Goal: Task Accomplishment & Management: Manage account settings

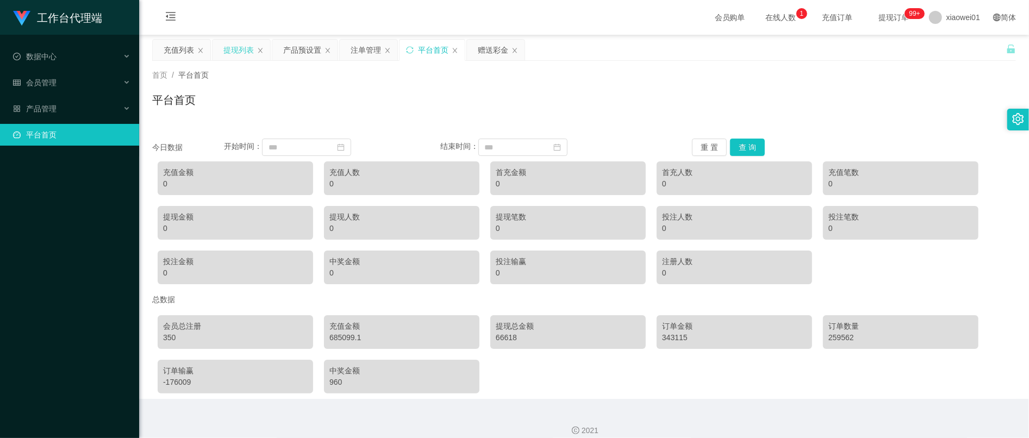
click at [244, 54] on div "提现列表" at bounding box center [239, 50] width 30 height 21
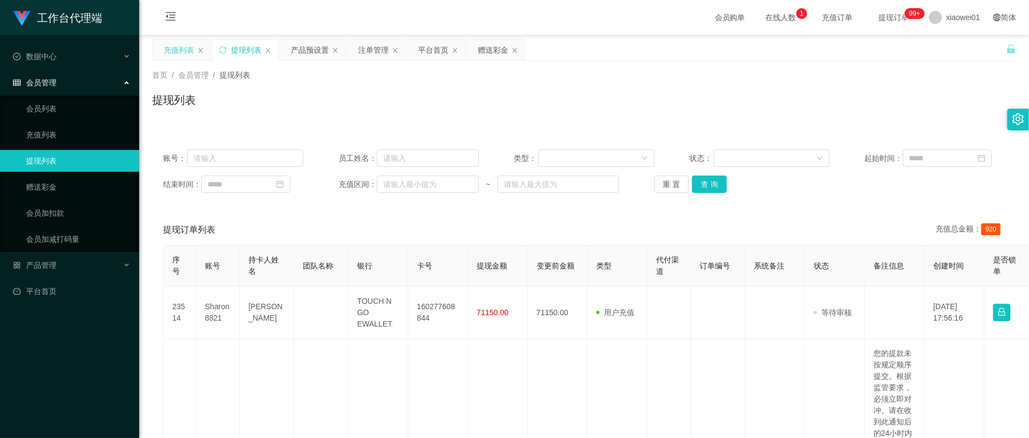
click at [194, 49] on div "充值列表" at bounding box center [182, 50] width 58 height 21
click at [172, 54] on div "充值列表" at bounding box center [179, 50] width 30 height 21
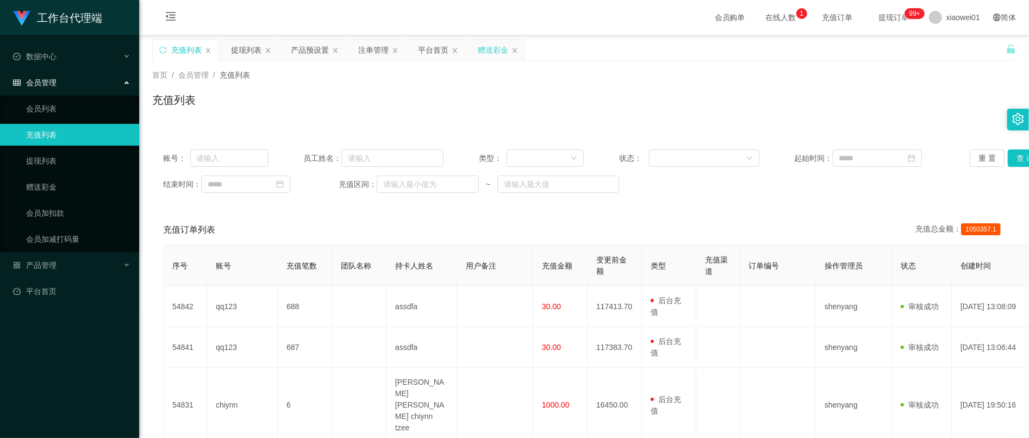
click at [488, 49] on div "赠送彩金" at bounding box center [493, 50] width 30 height 21
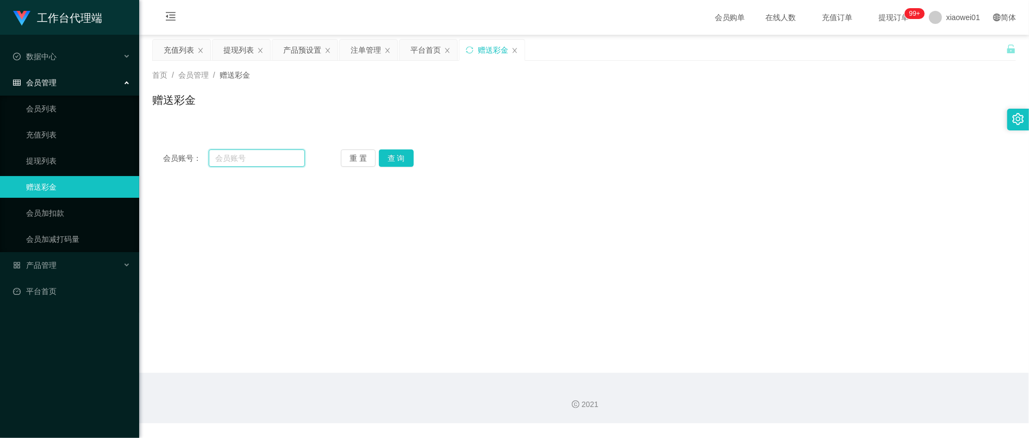
click at [272, 158] on input "text" at bounding box center [257, 158] width 96 height 17
paste input "leong1717"
type input "leong1717"
click at [397, 161] on button "查 询" at bounding box center [396, 158] width 35 height 17
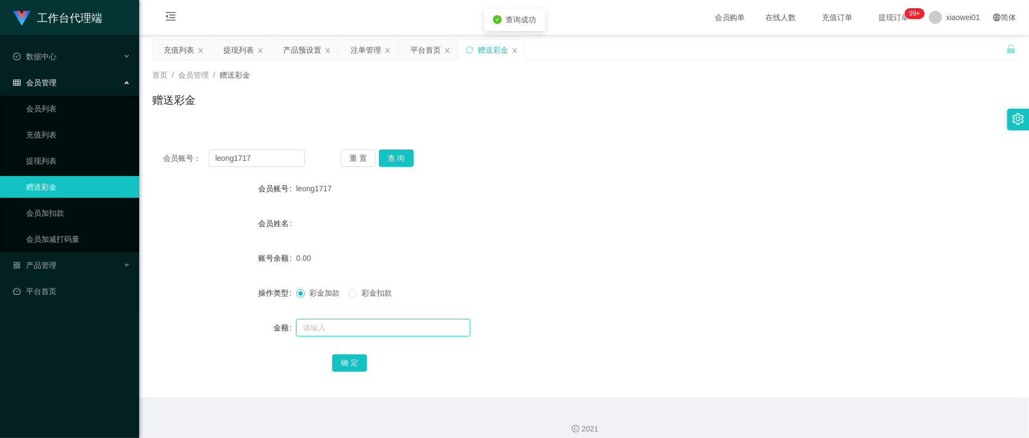
click at [352, 332] on input "text" at bounding box center [383, 327] width 174 height 17
type input "30"
click at [349, 363] on button "确 定" at bounding box center [349, 363] width 35 height 17
click at [592, 269] on div "30.00" at bounding box center [548, 258] width 504 height 22
drag, startPoint x: 281, startPoint y: 157, endPoint x: 198, endPoint y: 144, distance: 83.6
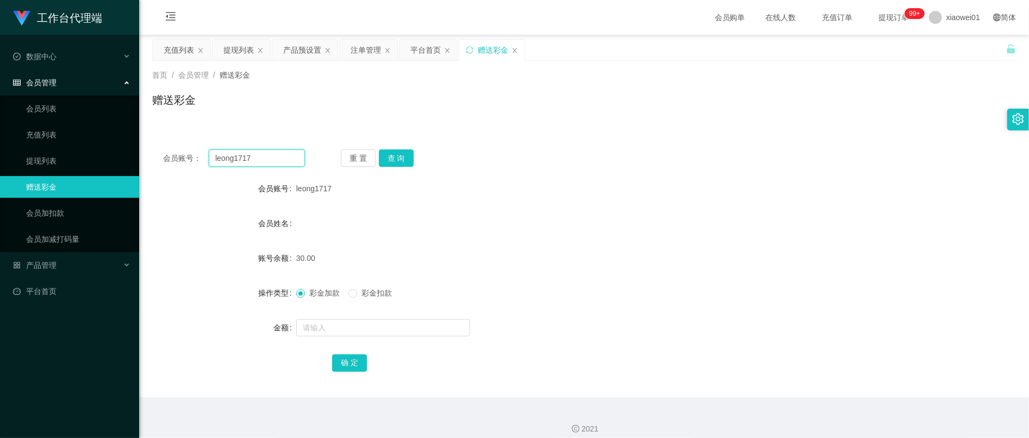
click at [0, 167] on html "工作台代理端 数据中心 会员管理 会员列表 充值列表 提现列表 赠送彩金 会员加扣款 会员加减打码量 产品管理 平台首页 保存配置 重置配置 整体风格设置 主…" at bounding box center [514, 219] width 1029 height 438
paste input "Yong6099"
type input "Yong6099"
click at [408, 152] on button "查 询" at bounding box center [396, 158] width 35 height 17
click at [347, 336] on input "text" at bounding box center [383, 327] width 174 height 17
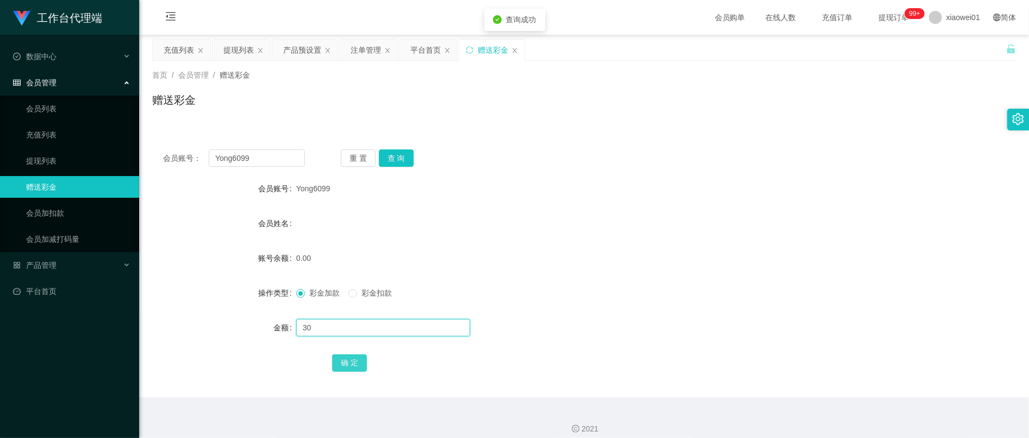
type input "30"
click at [355, 368] on button "确 定" at bounding box center [349, 363] width 35 height 17
click at [559, 213] on div at bounding box center [548, 213] width 504 height 1
click at [154, 46] on div "充值列表" at bounding box center [182, 50] width 58 height 21
click at [318, 44] on div "产品预设置" at bounding box center [302, 50] width 38 height 21
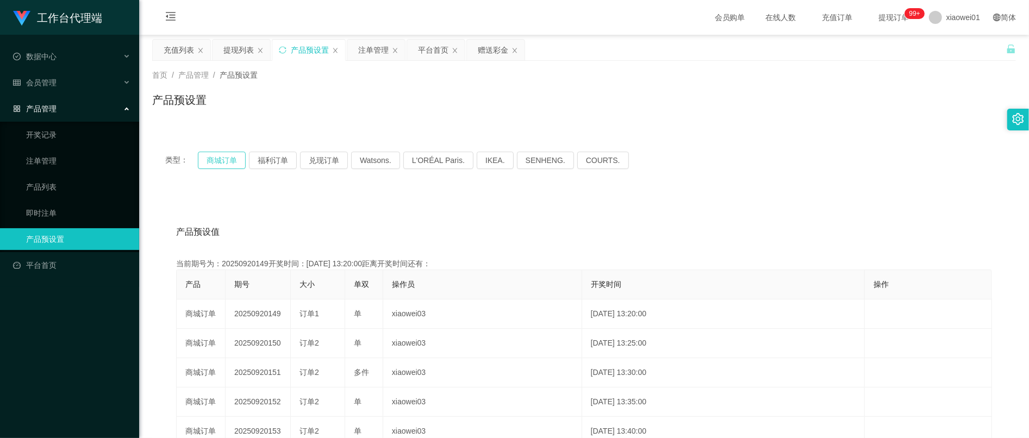
click at [219, 162] on button "商城订单" at bounding box center [222, 160] width 48 height 17
click at [382, 51] on div "注单管理" at bounding box center [373, 50] width 30 height 21
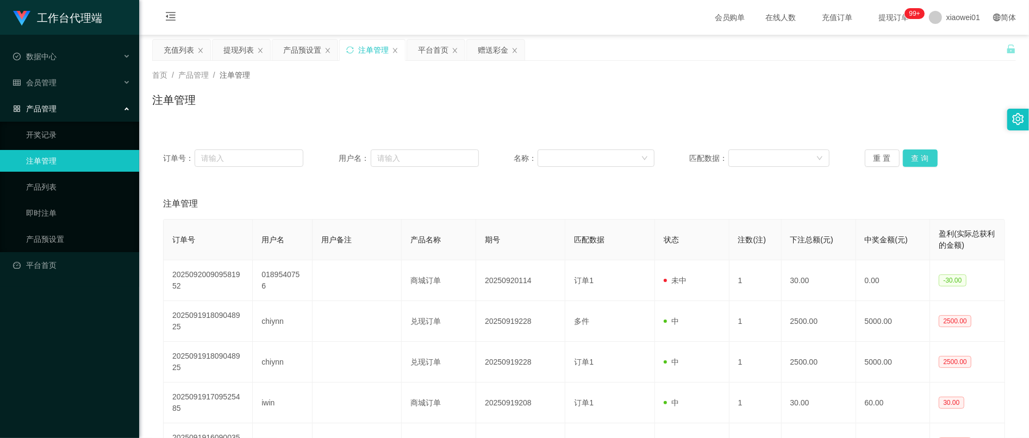
click at [918, 162] on button "查 询" at bounding box center [920, 158] width 35 height 17
click at [918, 150] on button "查 询" at bounding box center [920, 158] width 35 height 17
click at [921, 148] on div "订单号： 用户名： 名称： 匹配数据： 重 置 查 询" at bounding box center [584, 158] width 864 height 39
click at [909, 164] on button "查 询" at bounding box center [920, 158] width 35 height 17
click at [925, 160] on button "查 询" at bounding box center [920, 158] width 35 height 17
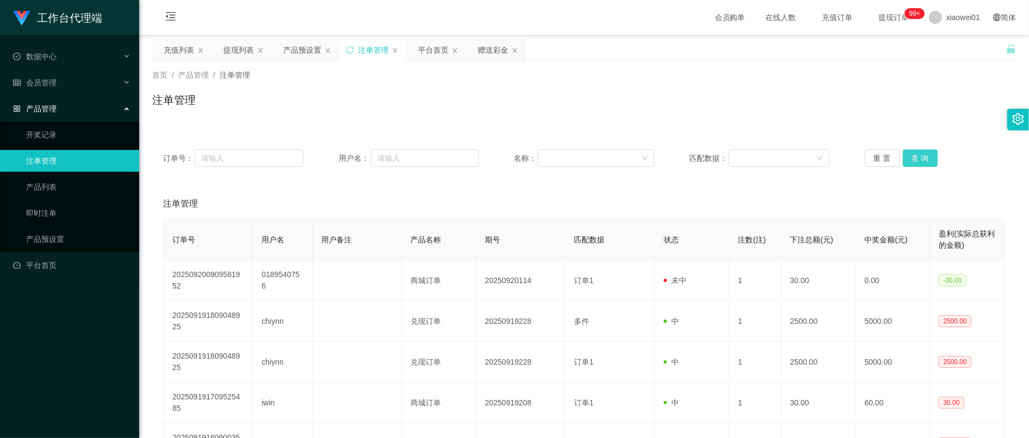
click at [931, 165] on button "查 询" at bounding box center [920, 158] width 35 height 17
click at [931, 164] on button "查 询" at bounding box center [920, 158] width 35 height 17
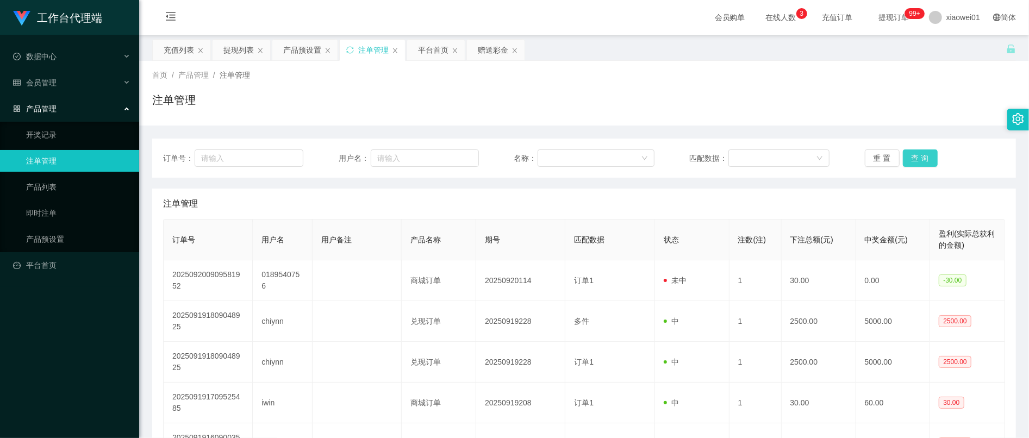
click at [925, 157] on button "查 询" at bounding box center [920, 158] width 35 height 17
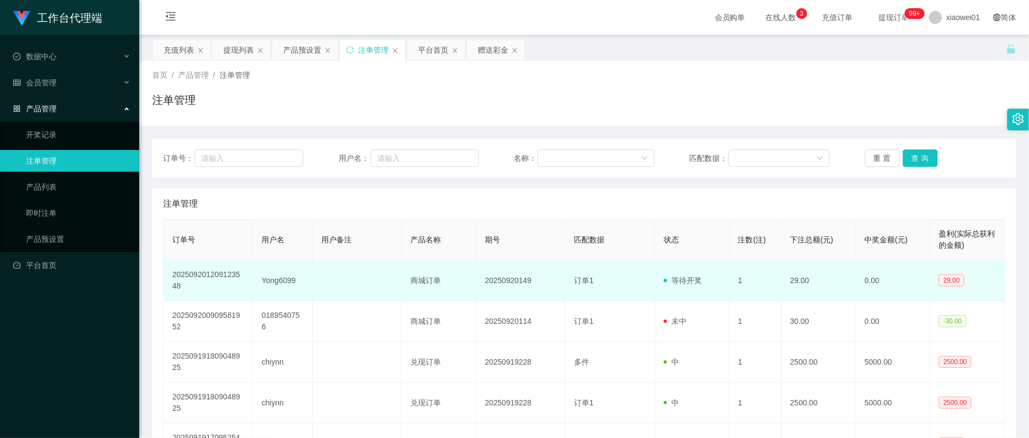
click at [275, 281] on td "Yong6099" at bounding box center [283, 280] width 60 height 41
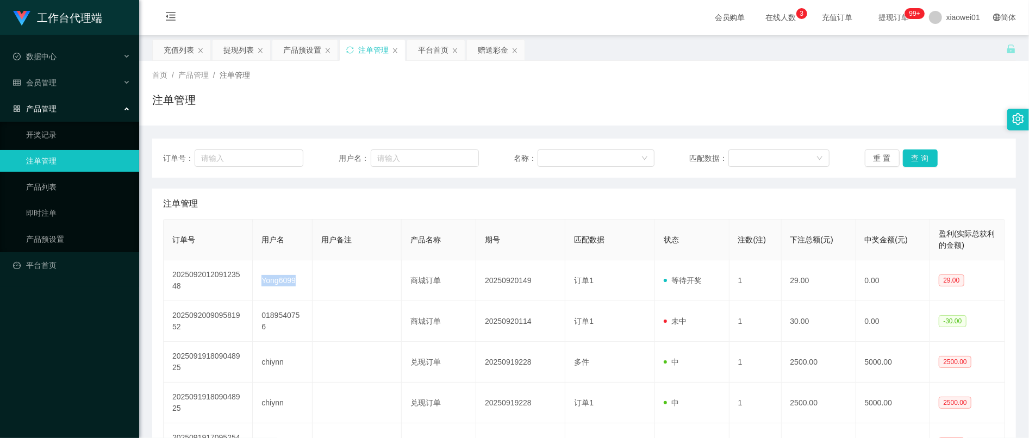
copy td "Yong6099"
click at [165, 52] on div "充值列表" at bounding box center [179, 50] width 30 height 21
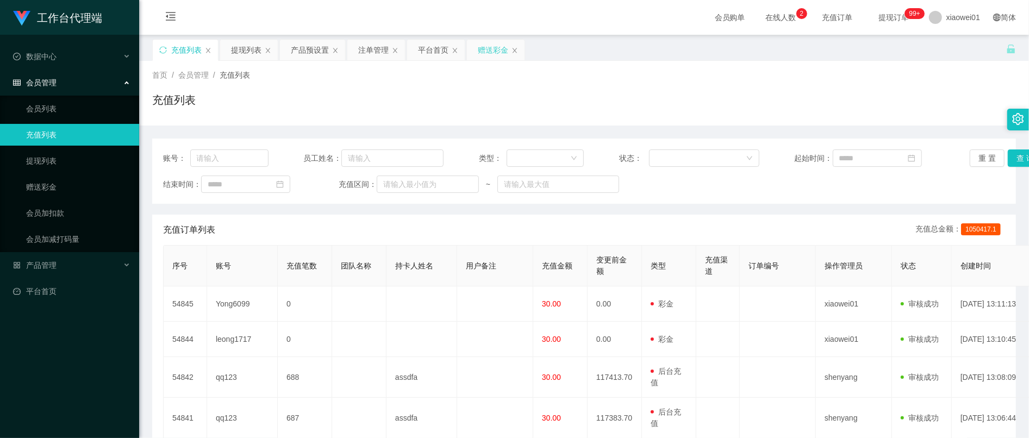
click at [494, 52] on div "赠送彩金" at bounding box center [493, 50] width 30 height 21
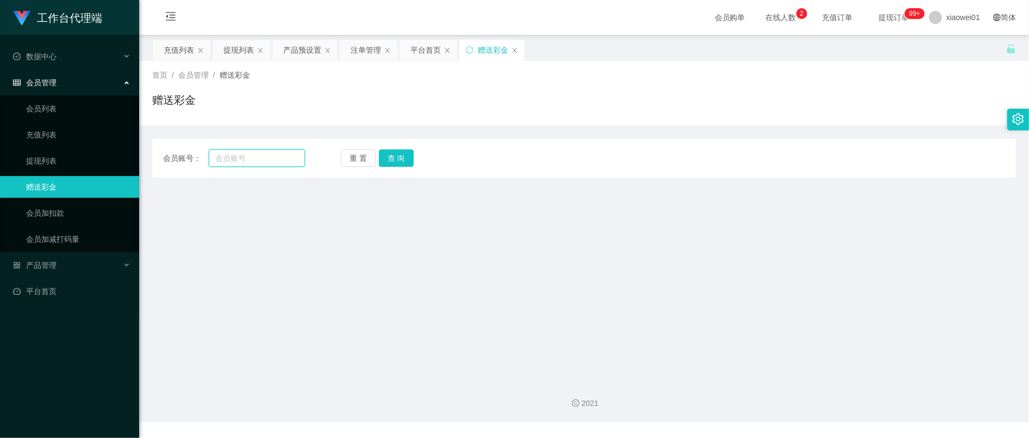
click at [262, 154] on input "text" at bounding box center [257, 158] width 96 height 17
paste input "Yong6099"
type input "Yong6099"
click at [399, 164] on button "查 询" at bounding box center [396, 158] width 35 height 17
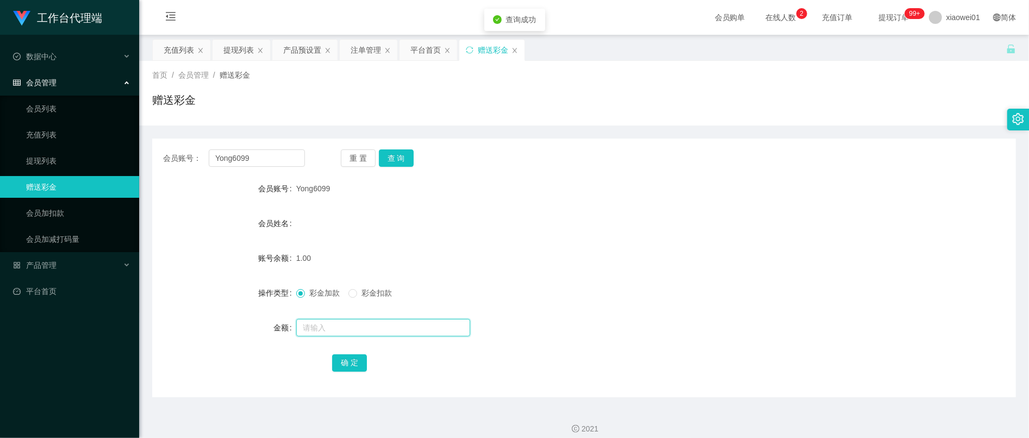
click at [362, 331] on input "text" at bounding box center [383, 327] width 174 height 17
type input "1"
click at [362, 371] on button "确 定" at bounding box center [349, 363] width 35 height 17
click at [363, 359] on button "确 定" at bounding box center [349, 363] width 35 height 17
click at [625, 233] on div "会员姓名" at bounding box center [584, 224] width 864 height 22
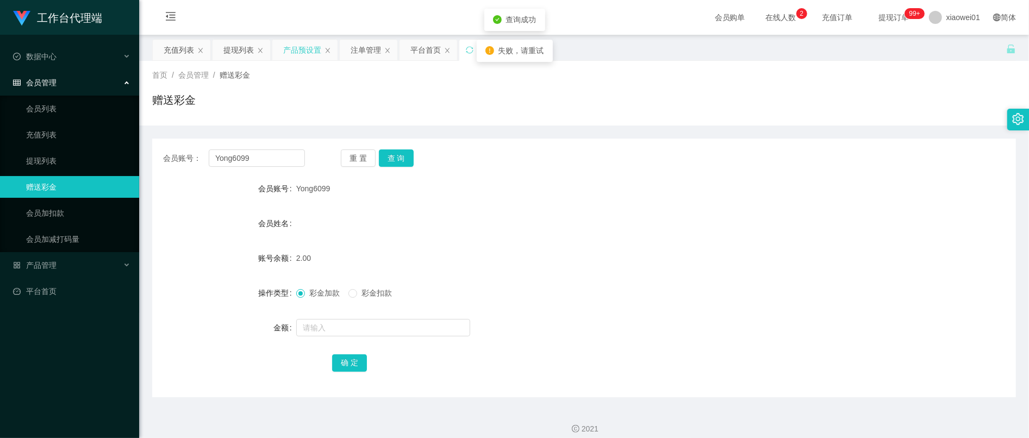
click at [312, 46] on div "产品预设置" at bounding box center [302, 50] width 38 height 21
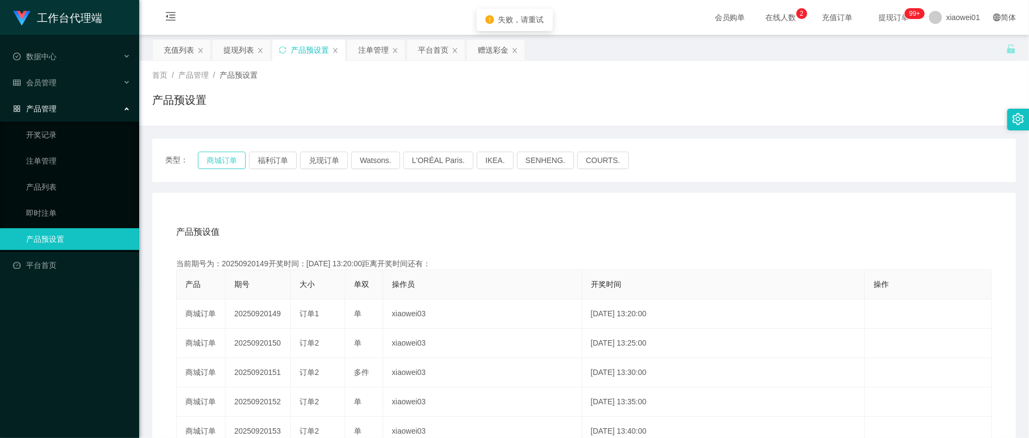
click at [225, 158] on button "商城订单" at bounding box center [222, 160] width 48 height 17
click at [364, 52] on div "注单管理" at bounding box center [373, 50] width 30 height 21
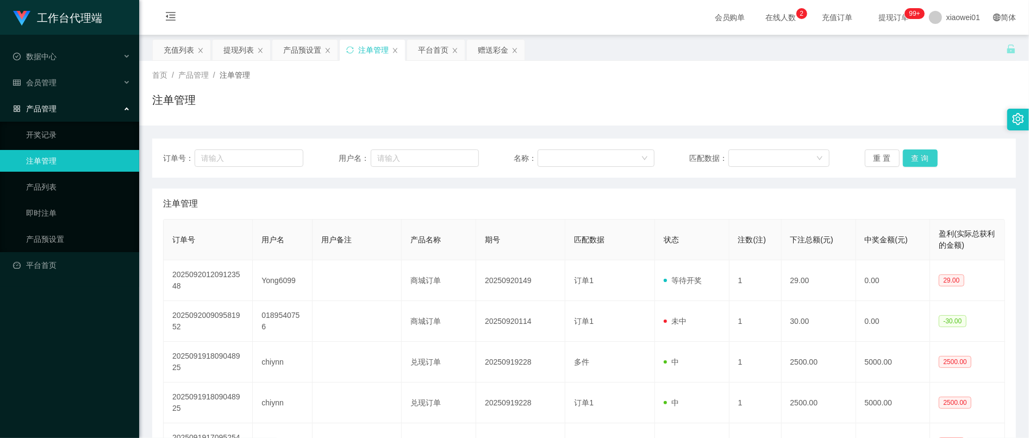
click at [923, 158] on button "查 询" at bounding box center [920, 158] width 35 height 17
click at [244, 52] on div "提现列表" at bounding box center [239, 50] width 30 height 21
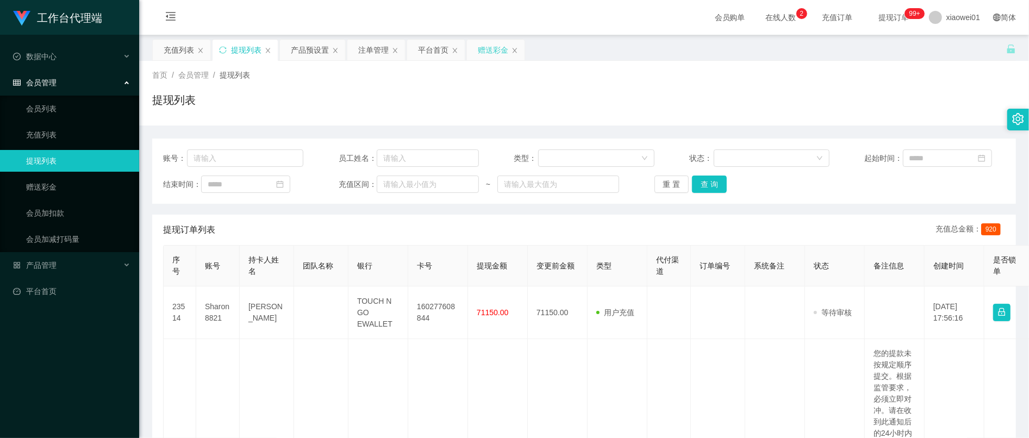
click at [499, 59] on div "赠送彩金" at bounding box center [493, 50] width 30 height 21
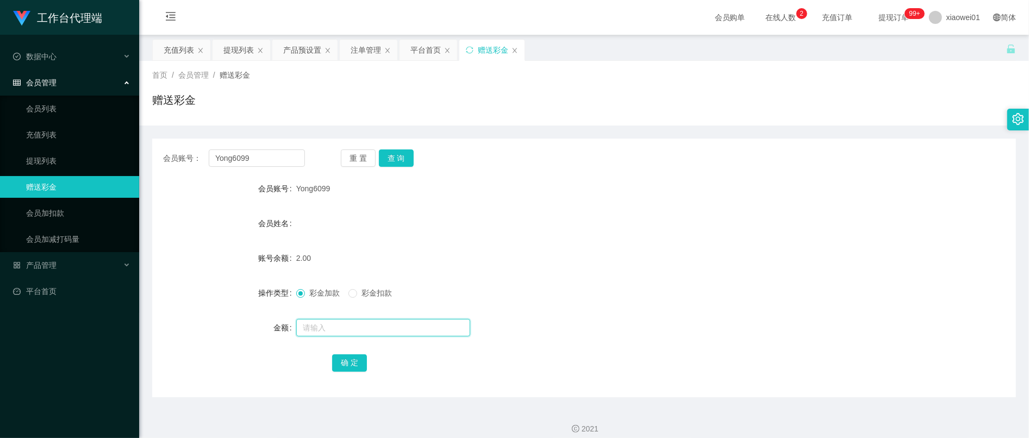
click at [377, 328] on input "text" at bounding box center [383, 327] width 174 height 17
type input "2"
type input "58"
click at [177, 46] on div "充值列表" at bounding box center [179, 50] width 30 height 21
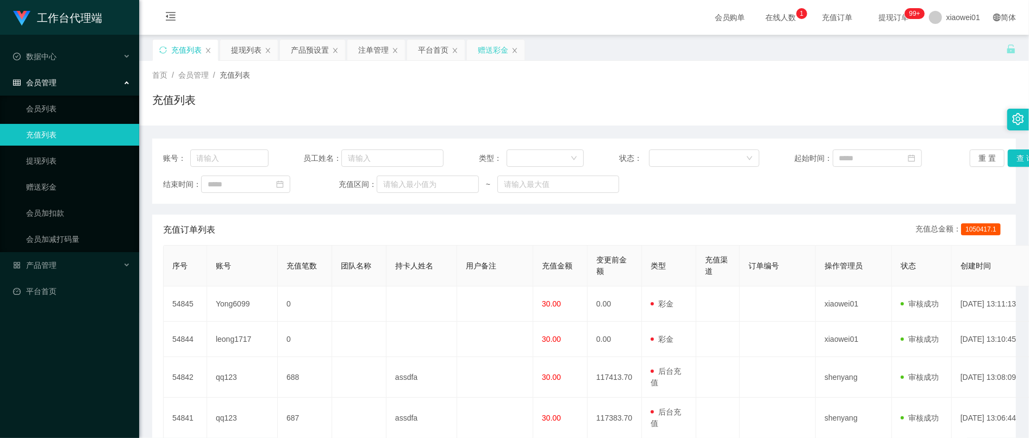
click at [507, 40] on div "赠送彩金" at bounding box center [493, 50] width 30 height 21
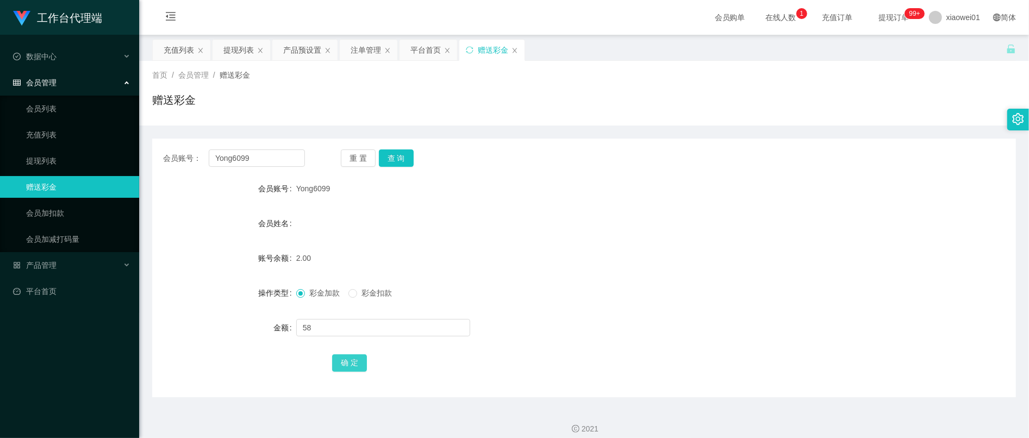
click at [350, 368] on button "确 定" at bounding box center [349, 363] width 35 height 17
click at [561, 272] on form "会员账号 Yong6099 会员姓名 账号余额 118.00 操作类型 彩金加款 彩金扣款 金额 确 定" at bounding box center [584, 276] width 864 height 196
click at [365, 294] on span "彩金扣款" at bounding box center [376, 293] width 39 height 9
click at [344, 328] on input "text" at bounding box center [383, 327] width 174 height 17
type input "3"
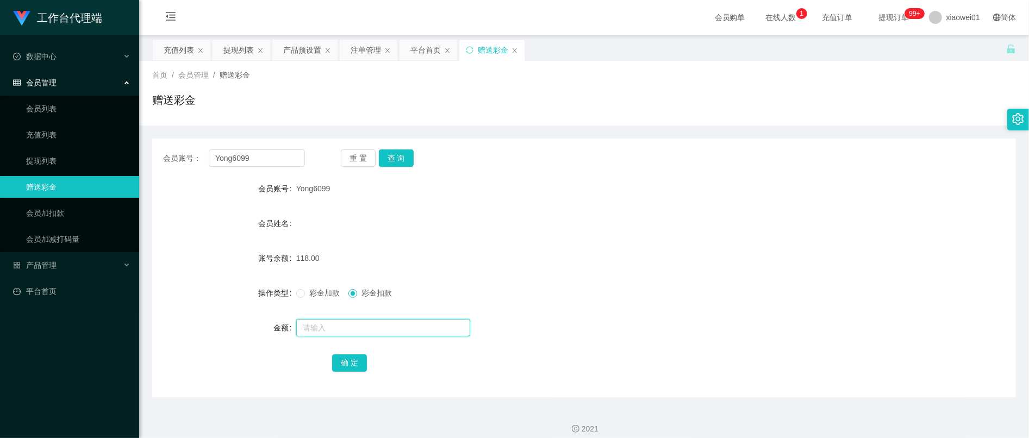
type input "5"
type input "6"
type input "58"
click at [359, 360] on button "确 定" at bounding box center [349, 363] width 35 height 17
click at [616, 245] on form "会员账号 Yong6099 会员姓名 账号余额 118.00 操作类型 彩金加款 彩金扣款 金额 确 定" at bounding box center [584, 276] width 864 height 196
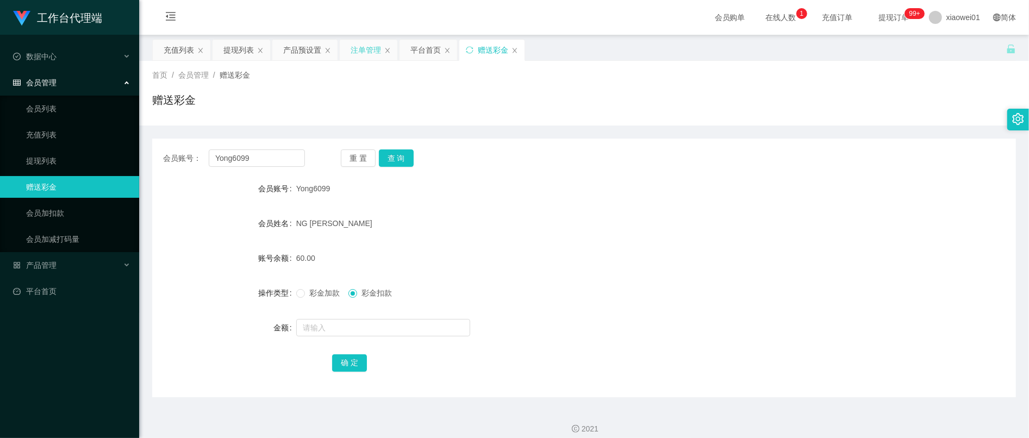
click at [375, 50] on div "注单管理" at bounding box center [366, 50] width 30 height 21
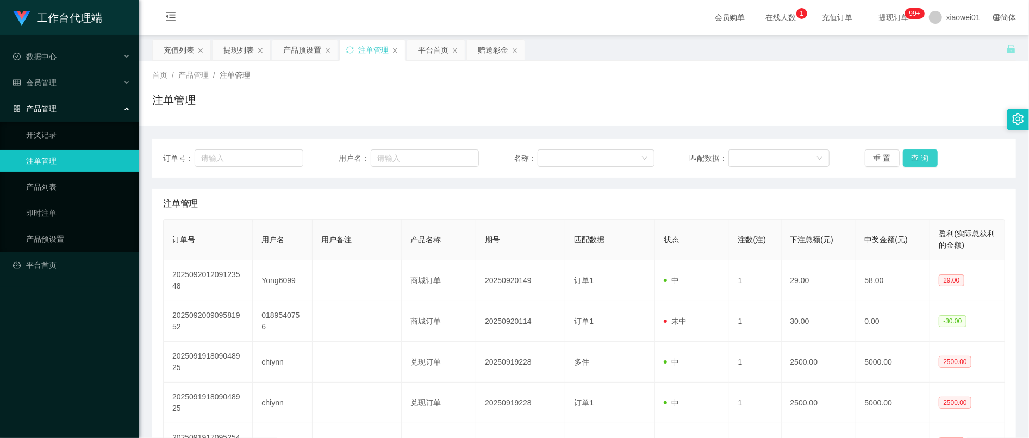
click at [917, 161] on button "查 询" at bounding box center [920, 158] width 35 height 17
click at [816, 189] on div "注单管理" at bounding box center [584, 204] width 842 height 30
click at [234, 53] on div "提现列表" at bounding box center [239, 50] width 30 height 21
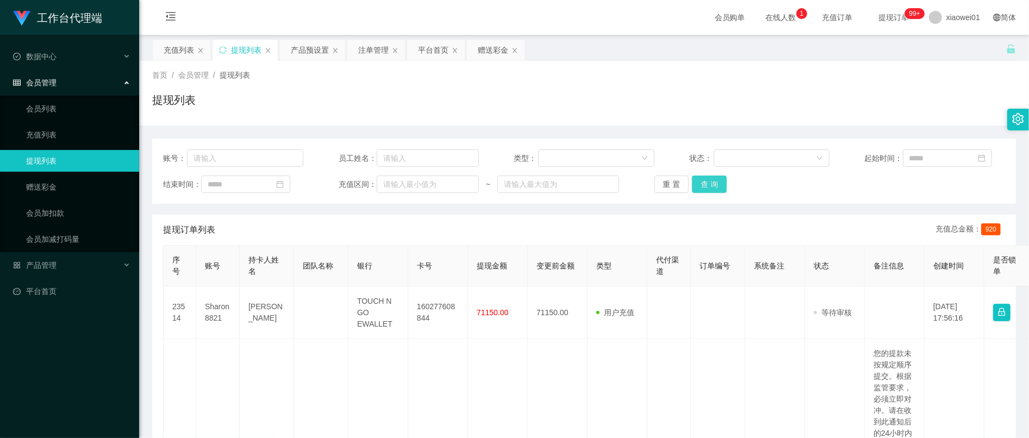
click at [710, 193] on button "查 询" at bounding box center [709, 184] width 35 height 17
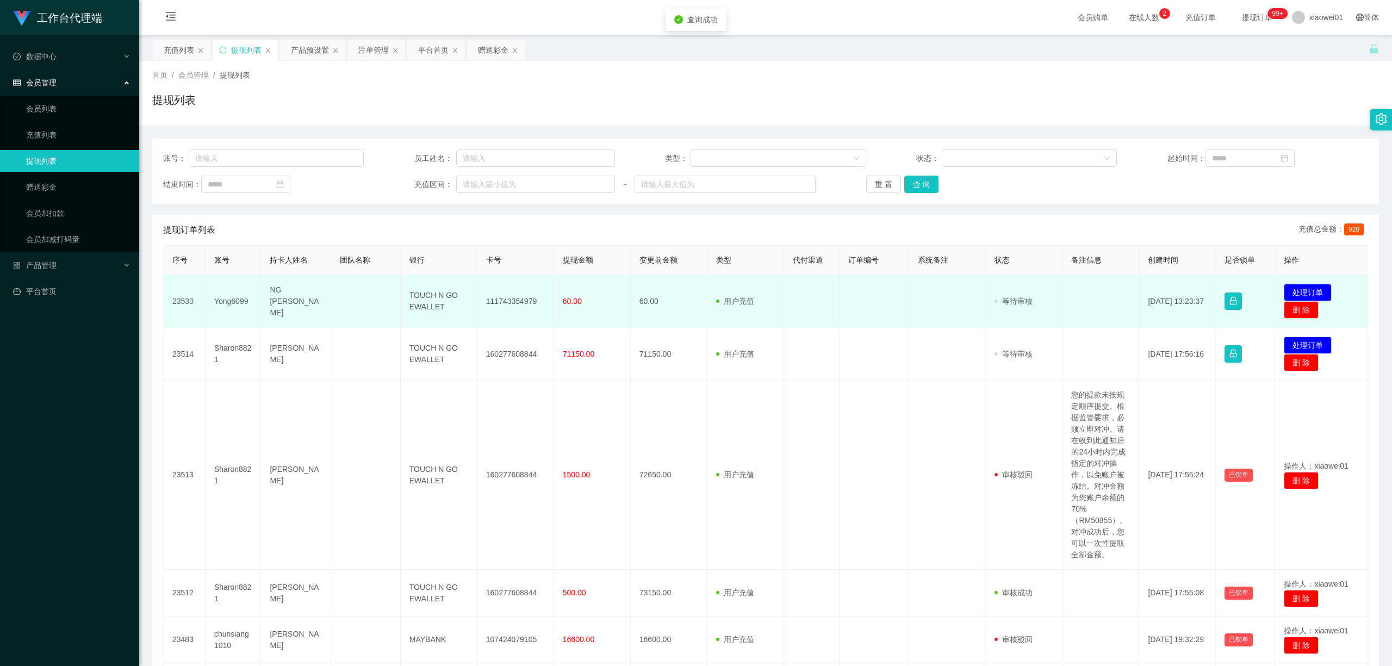
click at [485, 294] on td "111743354979" at bounding box center [515, 301] width 77 height 53
copy td "111743354979"
click at [1029, 287] on button "处理订单" at bounding box center [1308, 292] width 48 height 17
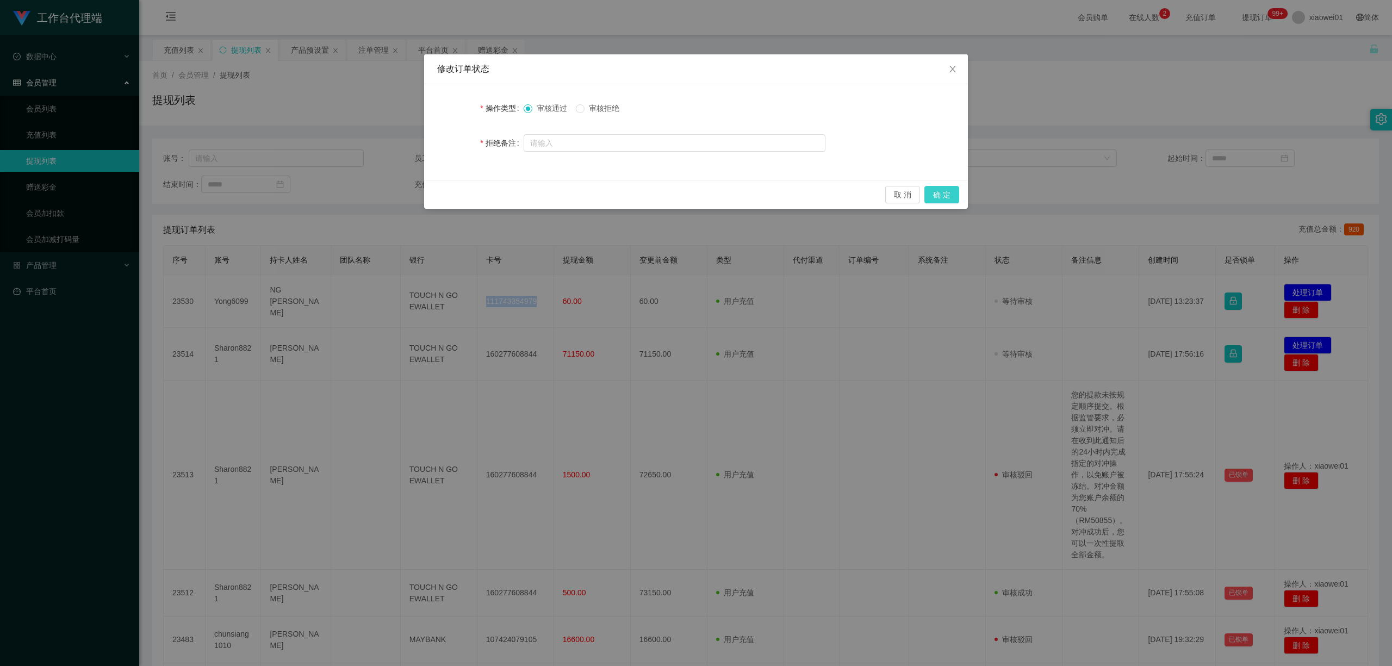
click at [945, 190] on button "确 定" at bounding box center [941, 194] width 35 height 17
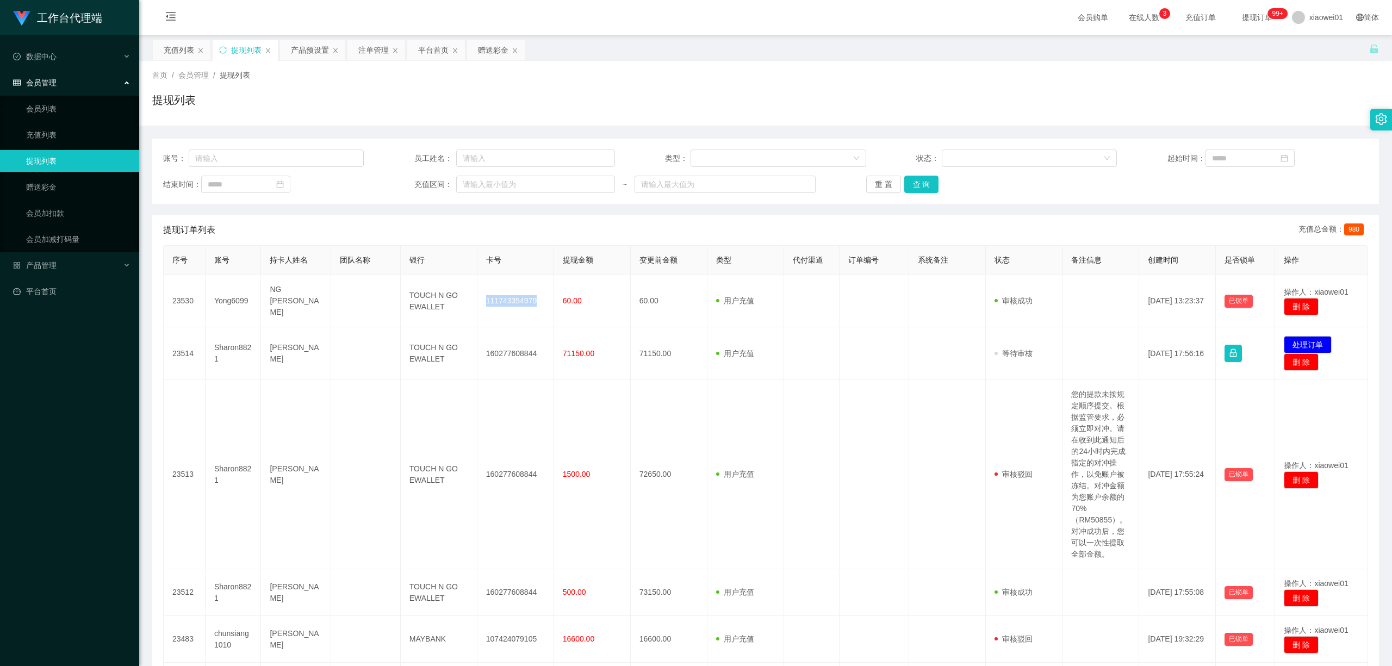
drag, startPoint x: 1079, startPoint y: 196, endPoint x: 1069, endPoint y: 194, distance: 10.6
click at [1029, 195] on div "账号： 员工姓名： 类型： 状态： 起始时间： 结束时间： 充值区间： ~ 重 置 查 询" at bounding box center [765, 171] width 1227 height 65
click at [934, 176] on button "查 询" at bounding box center [921, 184] width 35 height 17
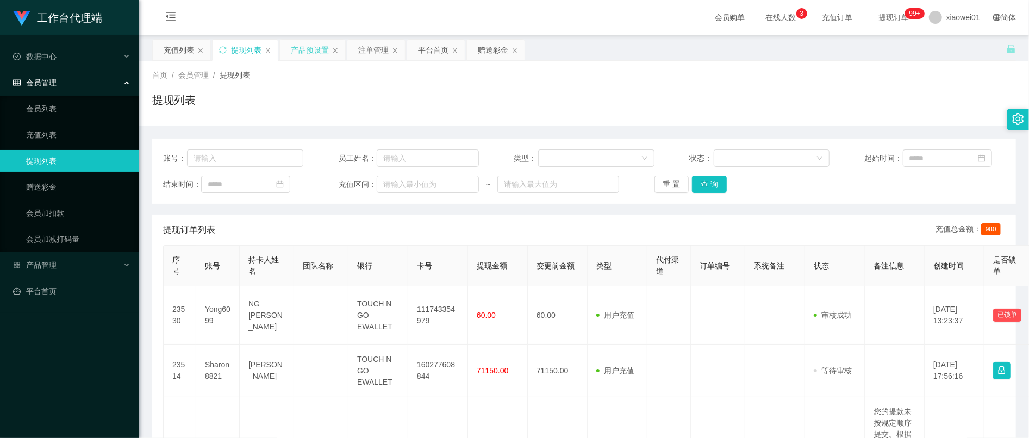
click at [306, 48] on div "产品预设置" at bounding box center [310, 50] width 38 height 21
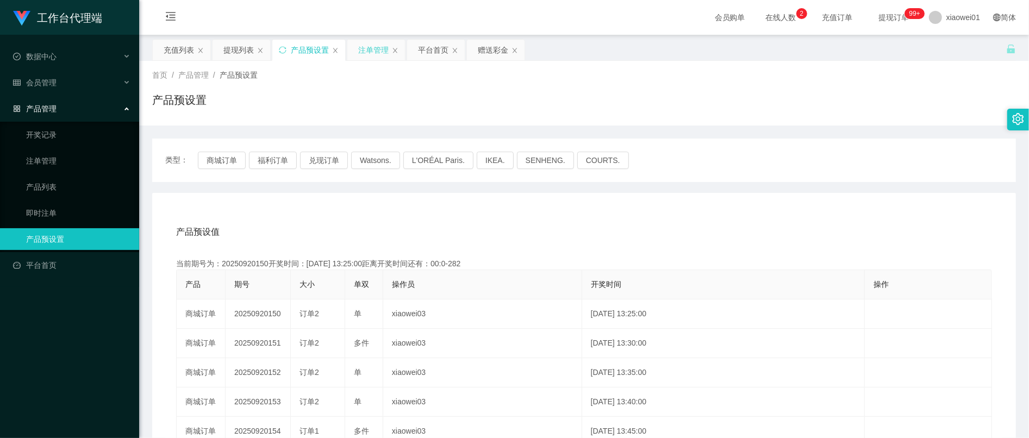
click at [381, 57] on div "注单管理" at bounding box center [373, 50] width 30 height 21
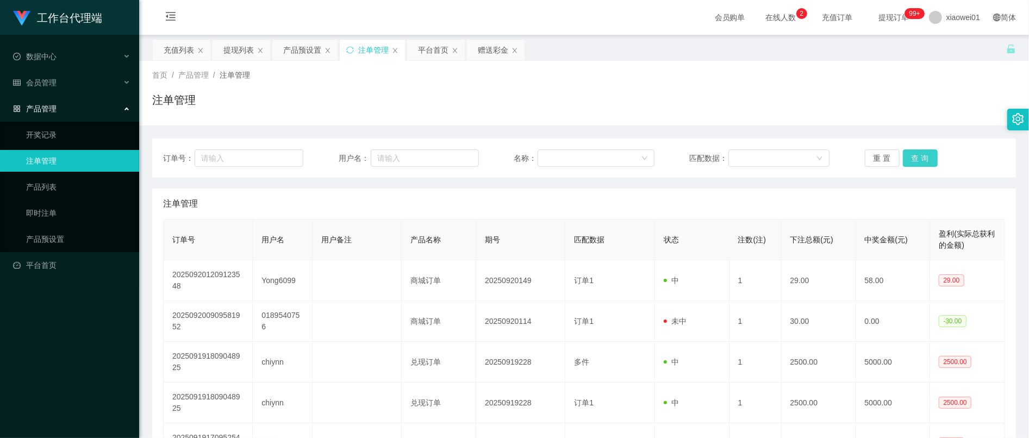
click at [915, 157] on button "查 询" at bounding box center [920, 158] width 35 height 17
click at [918, 157] on button "查 询" at bounding box center [920, 158] width 35 height 17
click at [231, 51] on div "提现列表" at bounding box center [239, 50] width 30 height 21
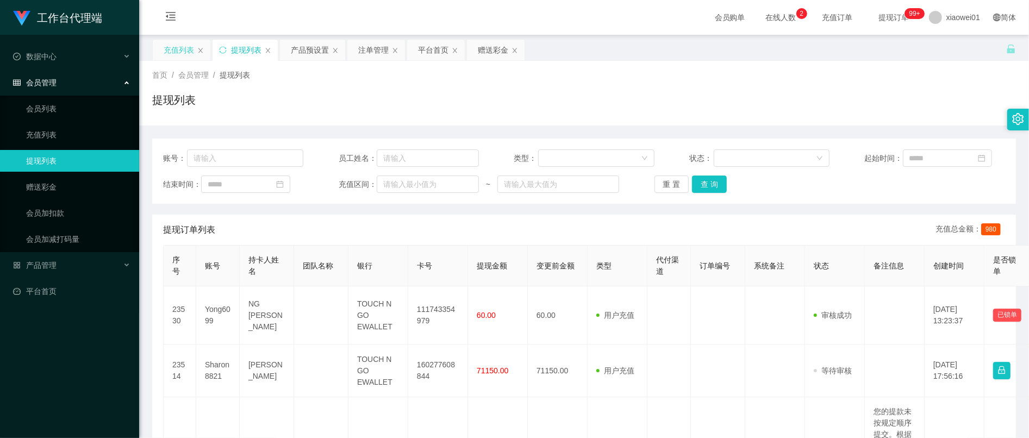
click at [185, 52] on div "充值列表" at bounding box center [179, 50] width 30 height 21
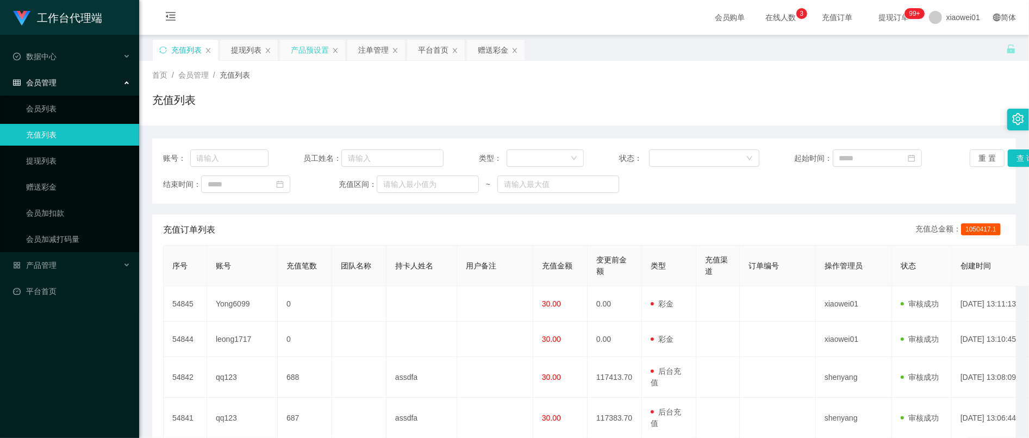
click at [320, 48] on div "产品预设置" at bounding box center [310, 50] width 38 height 21
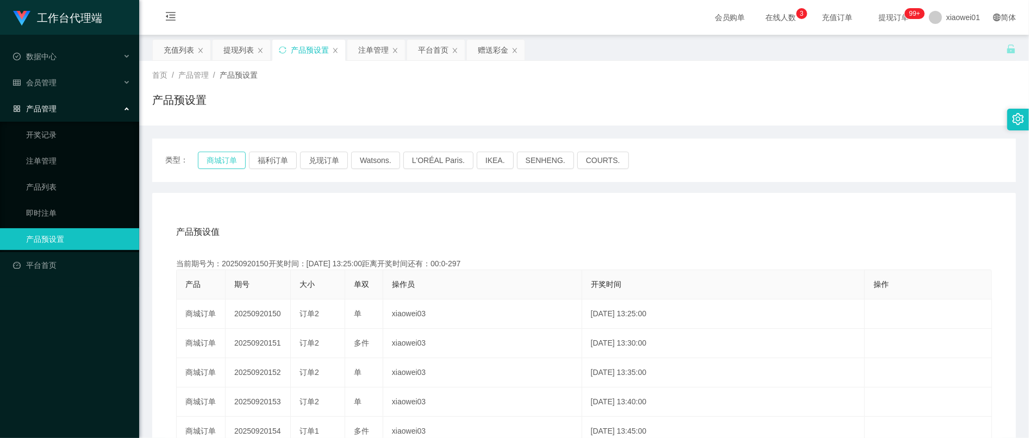
click at [225, 160] on button "商城订单" at bounding box center [222, 160] width 48 height 17
click at [380, 53] on div "注单管理" at bounding box center [373, 50] width 30 height 21
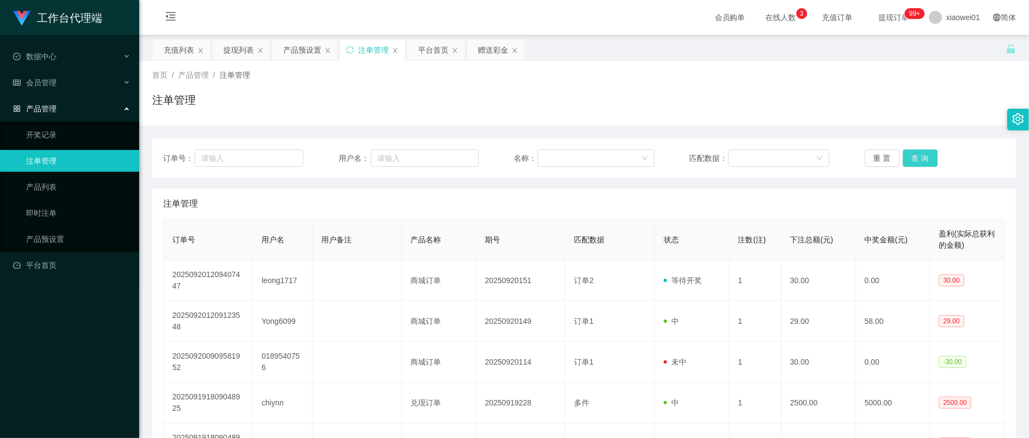
click at [925, 161] on button "查 询" at bounding box center [920, 158] width 35 height 17
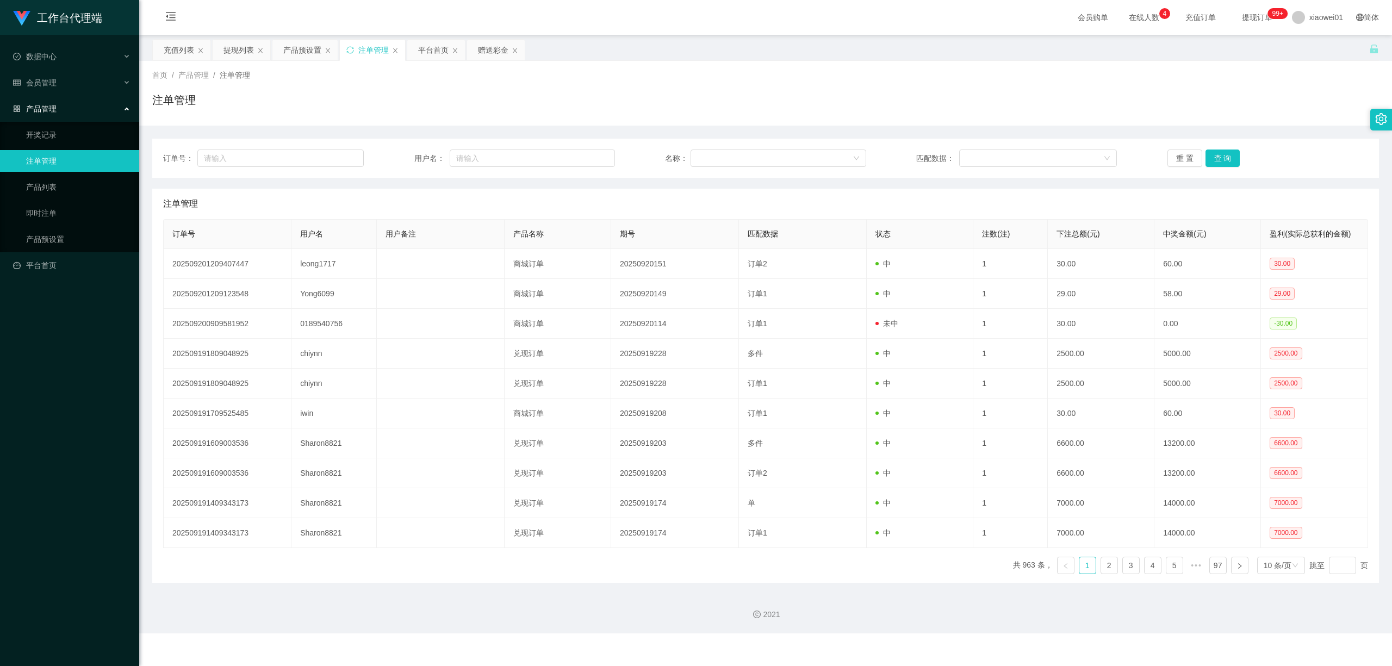
click at [375, 51] on div "注单管理" at bounding box center [373, 50] width 30 height 21
click at [233, 50] on div "提现列表" at bounding box center [239, 50] width 30 height 21
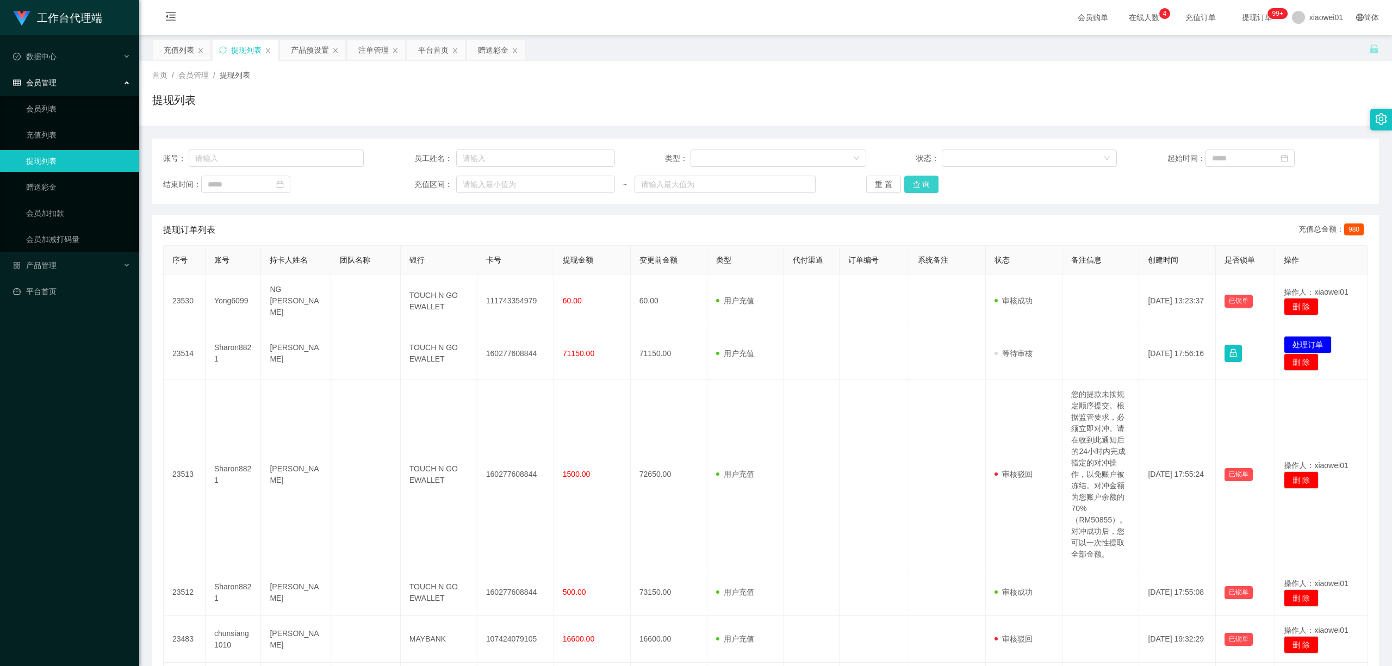
click at [923, 177] on button "查 询" at bounding box center [921, 184] width 35 height 17
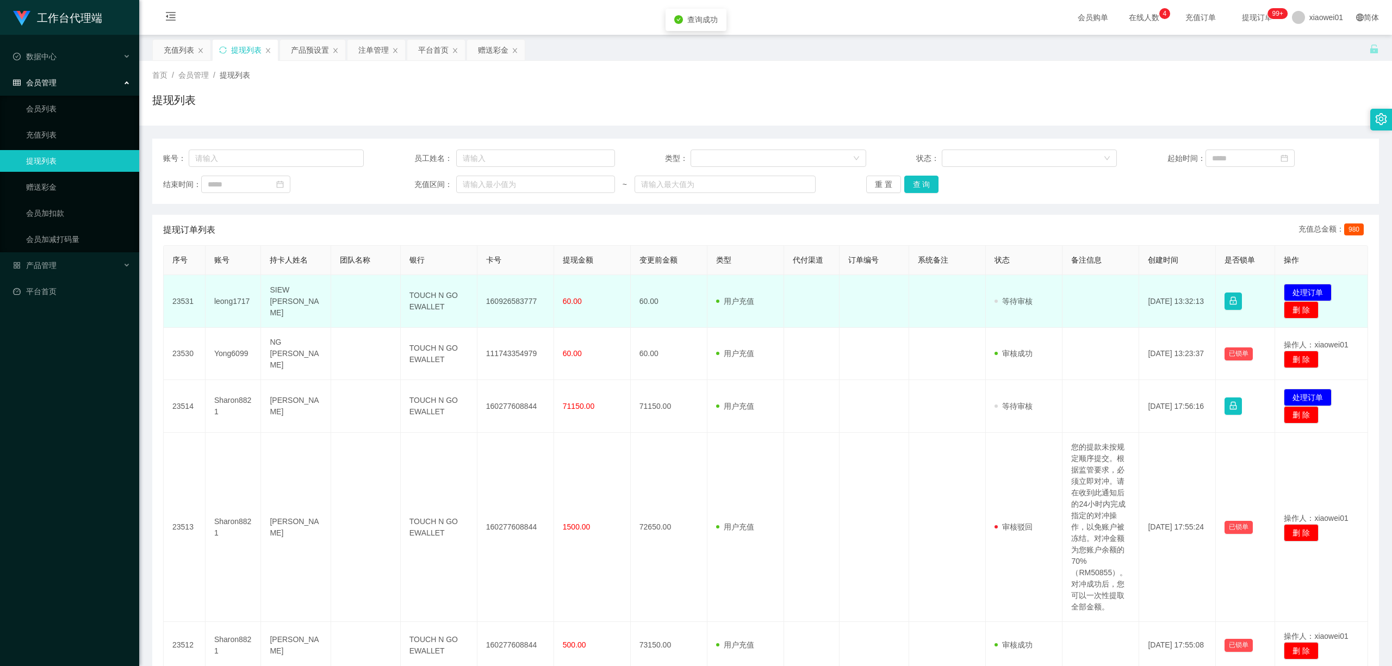
click at [514, 298] on td "160926583777" at bounding box center [515, 301] width 77 height 53
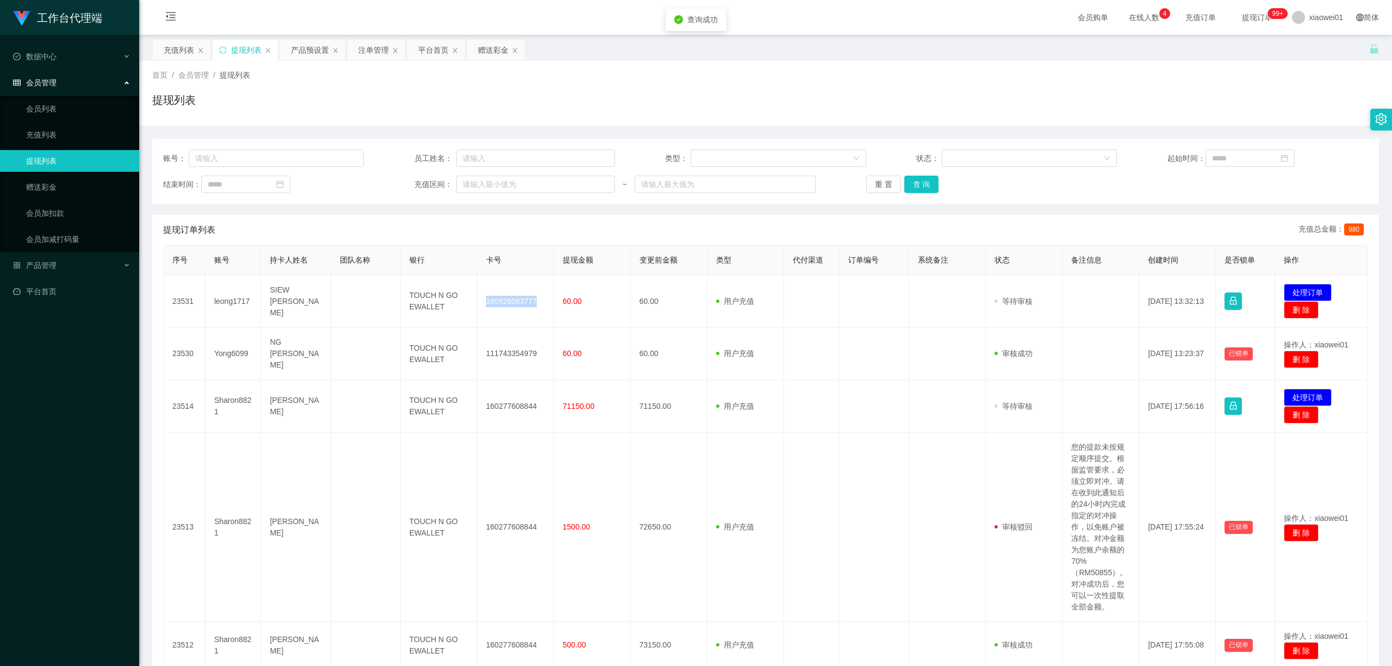
copy td "160926583777"
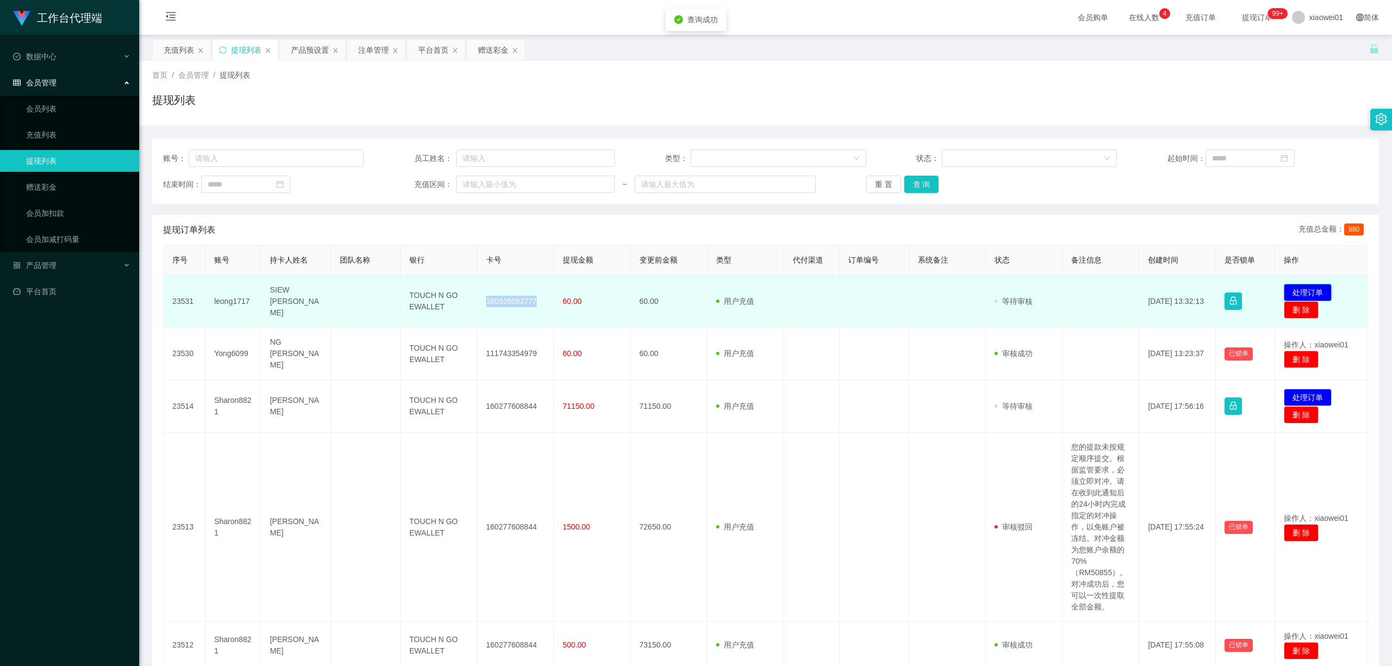
click at [1029, 287] on button "处理订单" at bounding box center [1308, 292] width 48 height 17
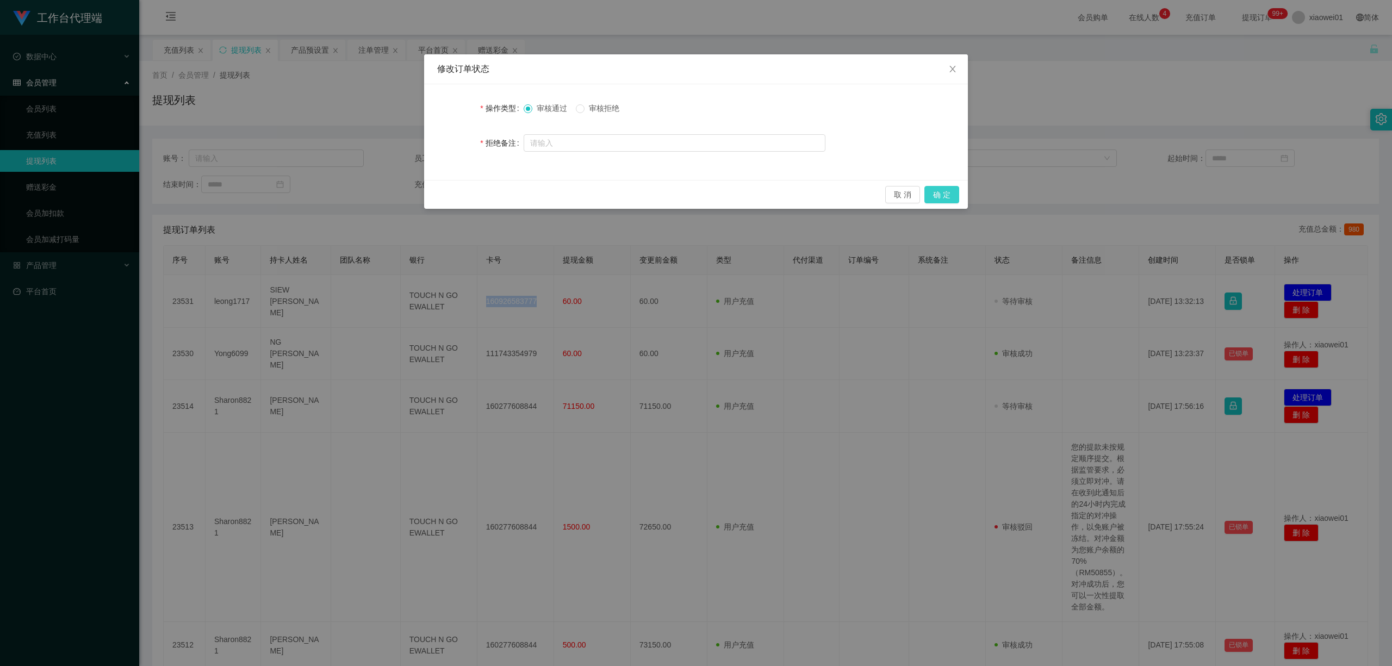
click at [941, 189] on button "确 定" at bounding box center [941, 194] width 35 height 17
